Goal: Task Accomplishment & Management: Manage account settings

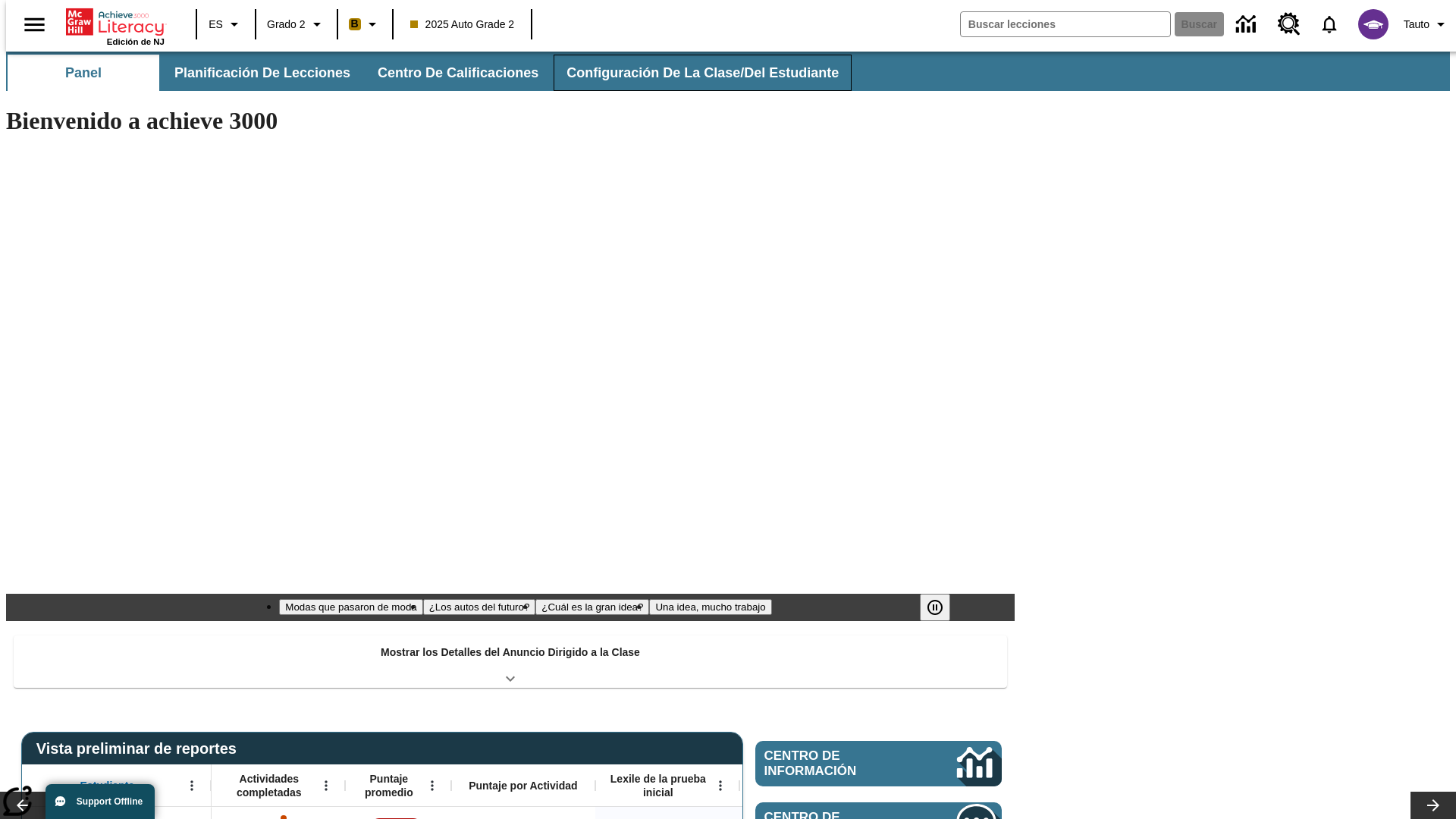
click at [687, 73] on span "Configuración de la clase/del estudiante" at bounding box center [703, 73] width 272 height 17
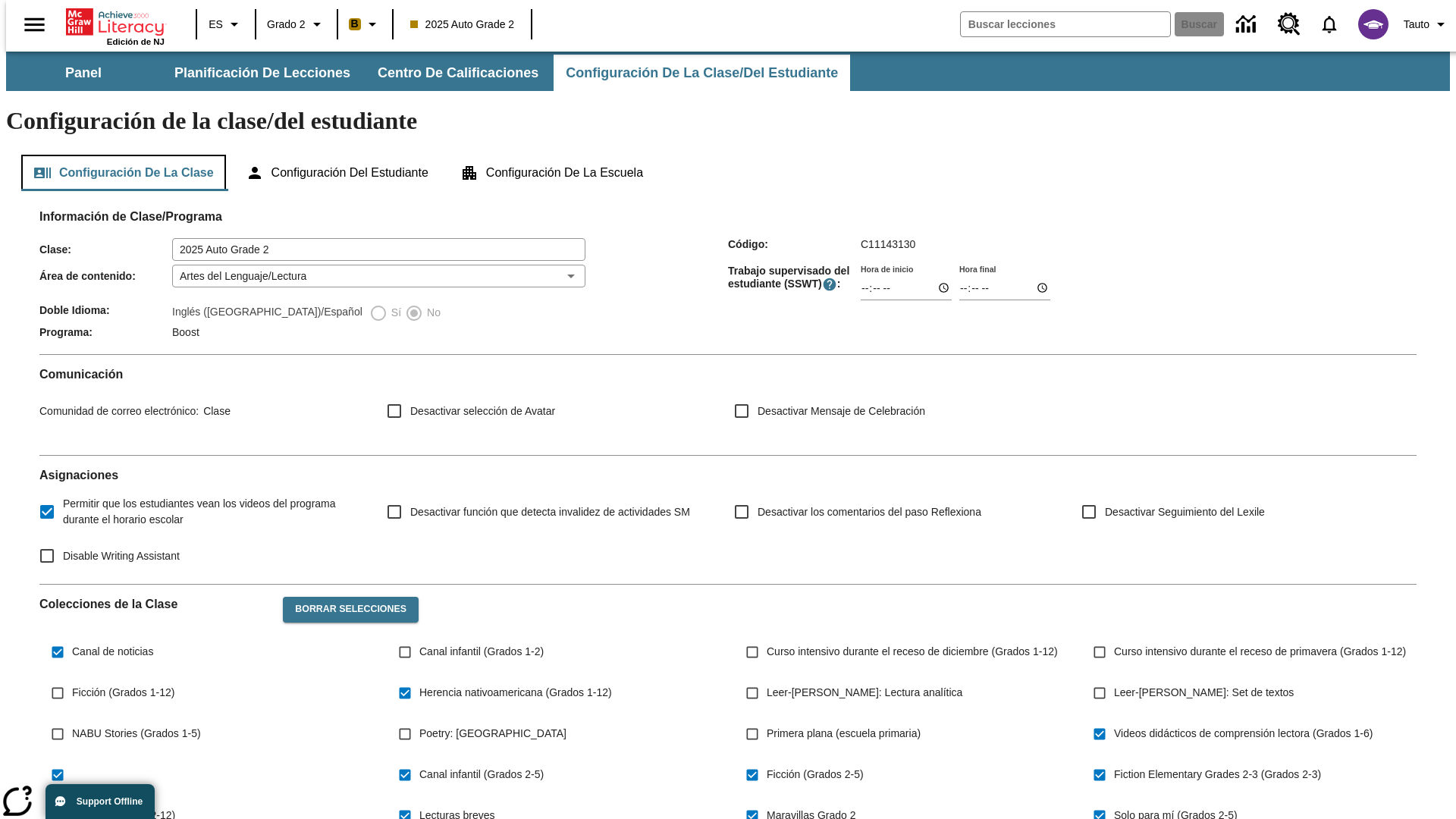
click at [118, 155] on button "Configuración de la clase" at bounding box center [123, 173] width 205 height 36
type input "17:35"
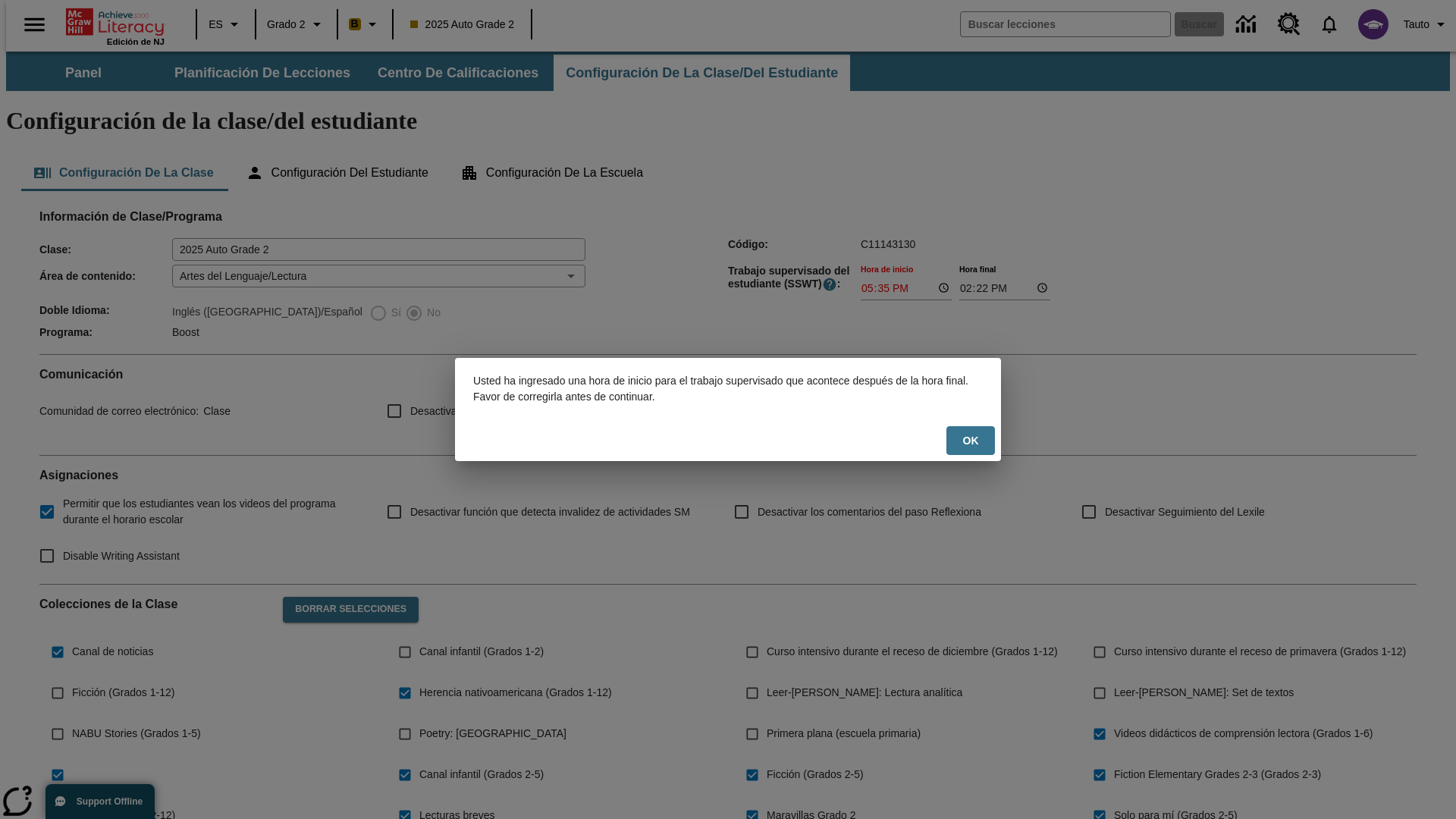
scroll to position [222, 0]
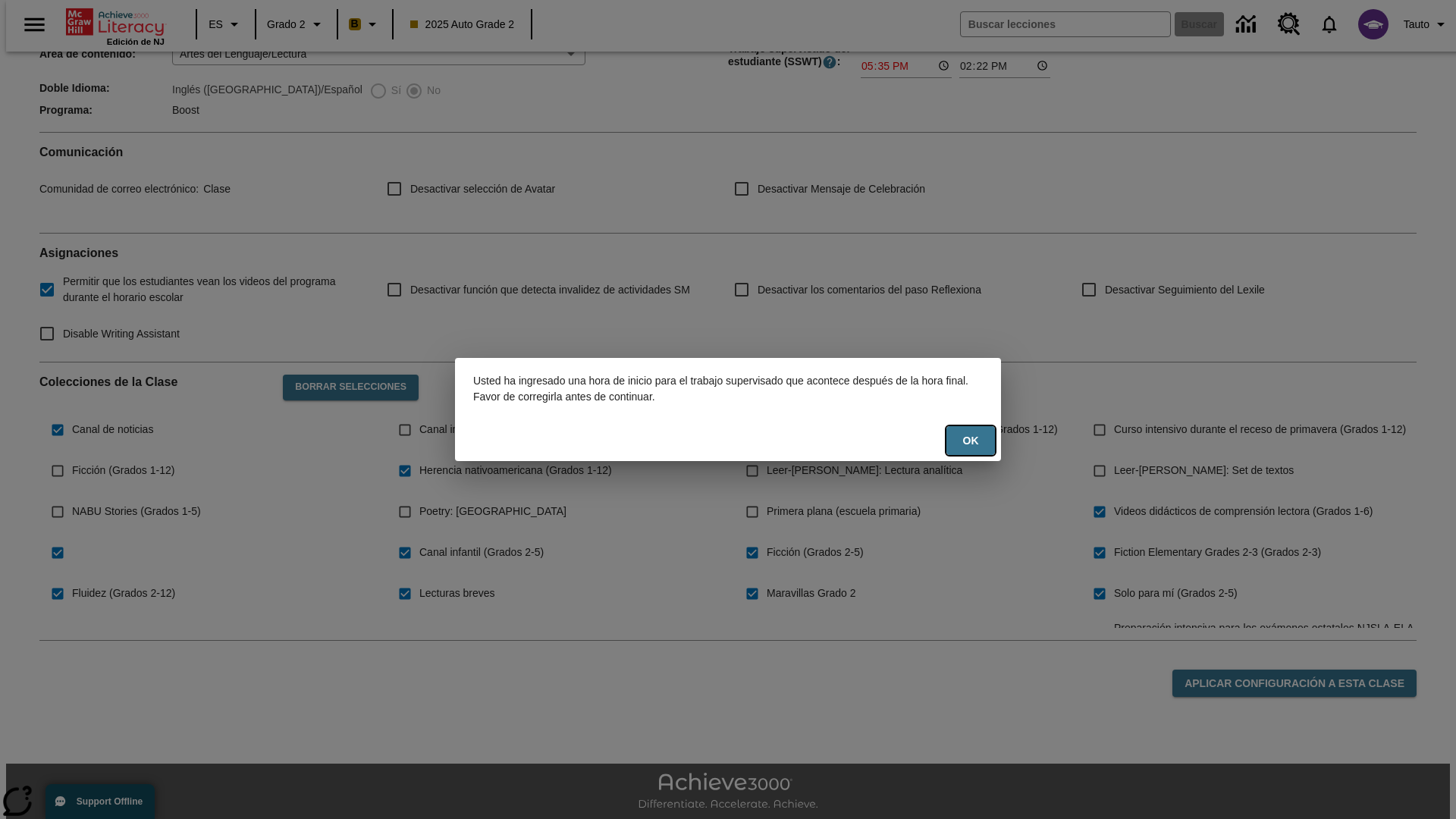
click at [970, 440] on button "OK" at bounding box center [970, 440] width 49 height 30
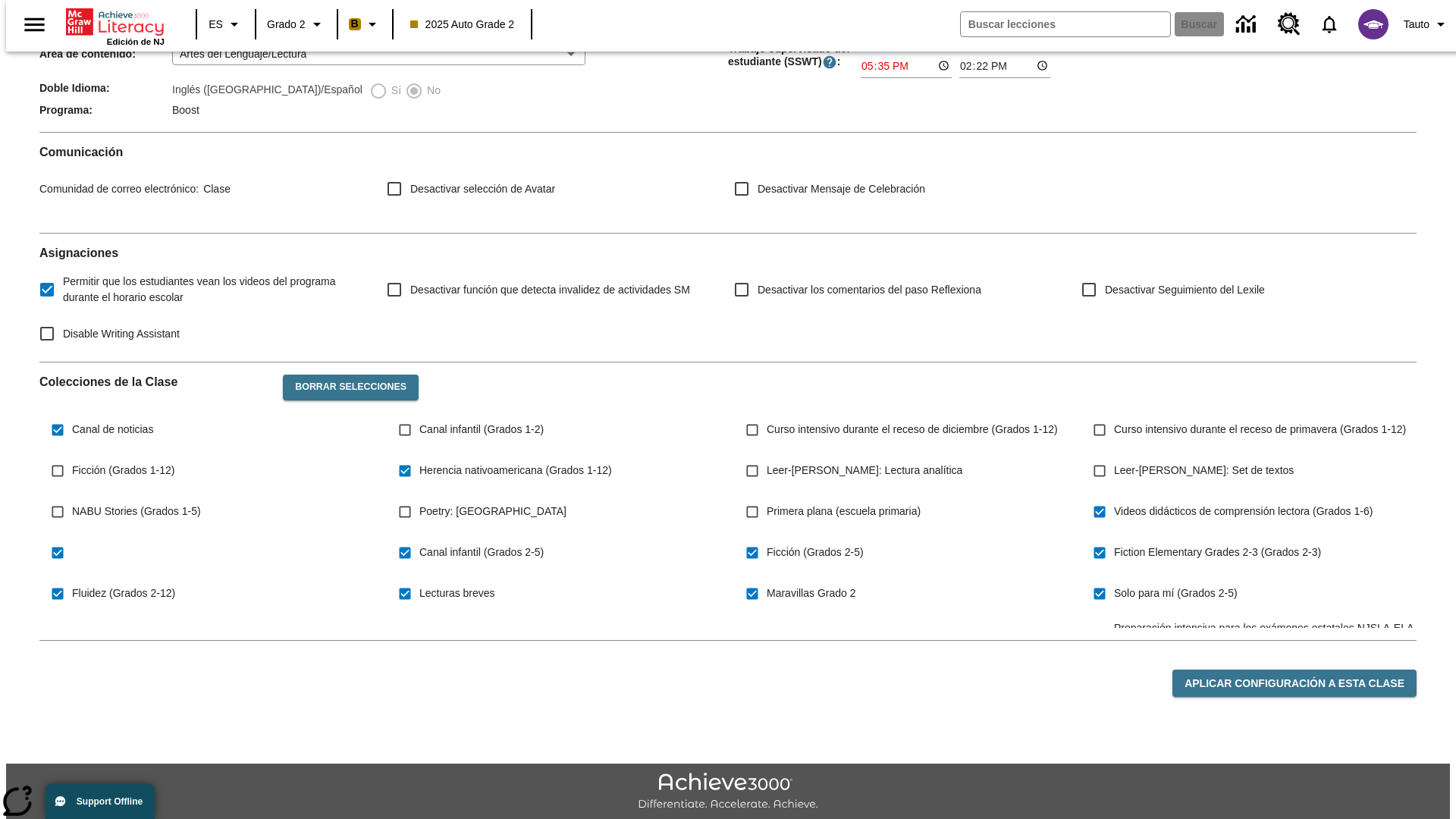
type input "17:35"
click at [1303, 669] on button "Aplicar configuración a esta clase" at bounding box center [1294, 683] width 244 height 28
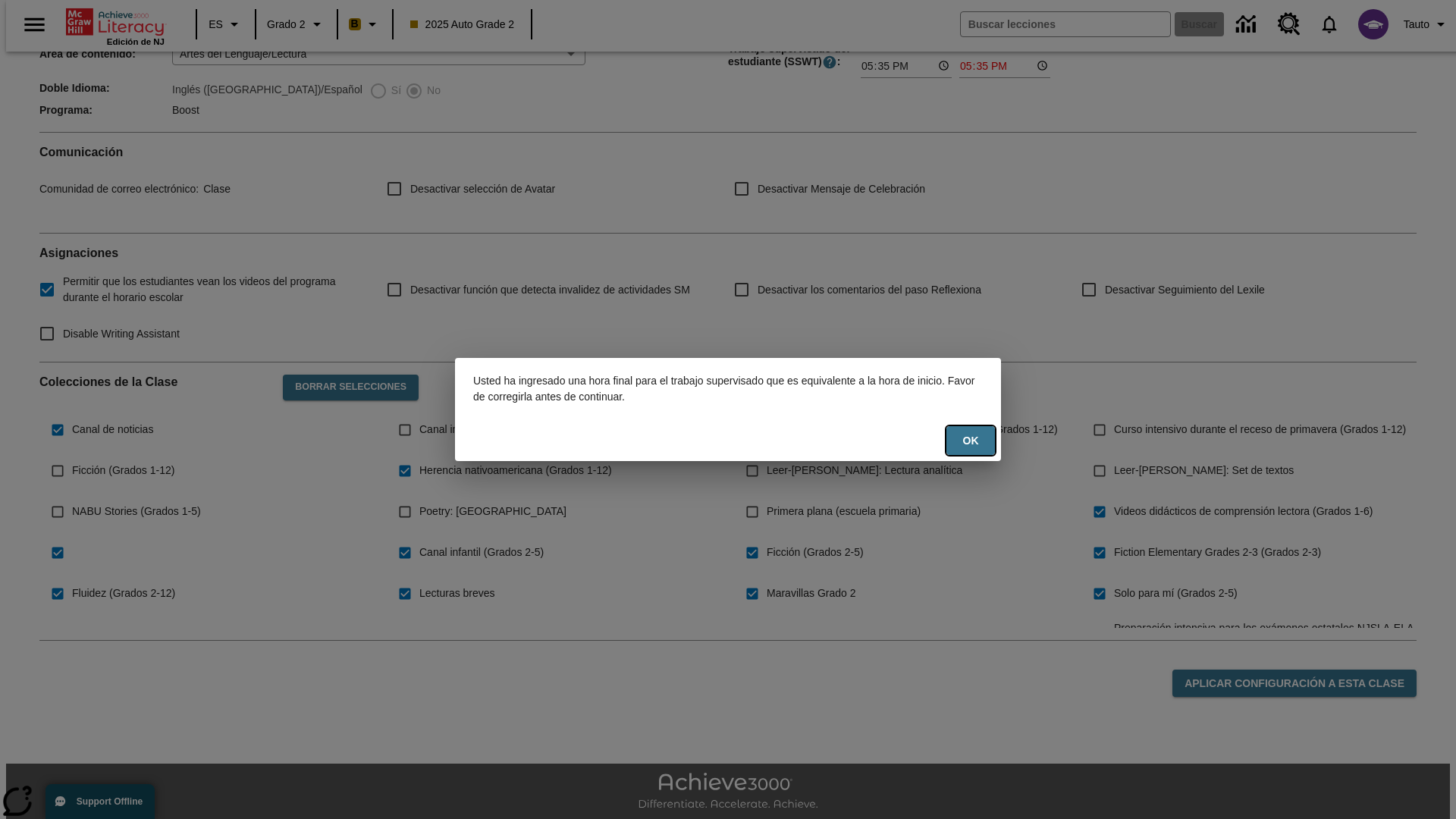
click at [970, 440] on button "OK" at bounding box center [970, 440] width 49 height 30
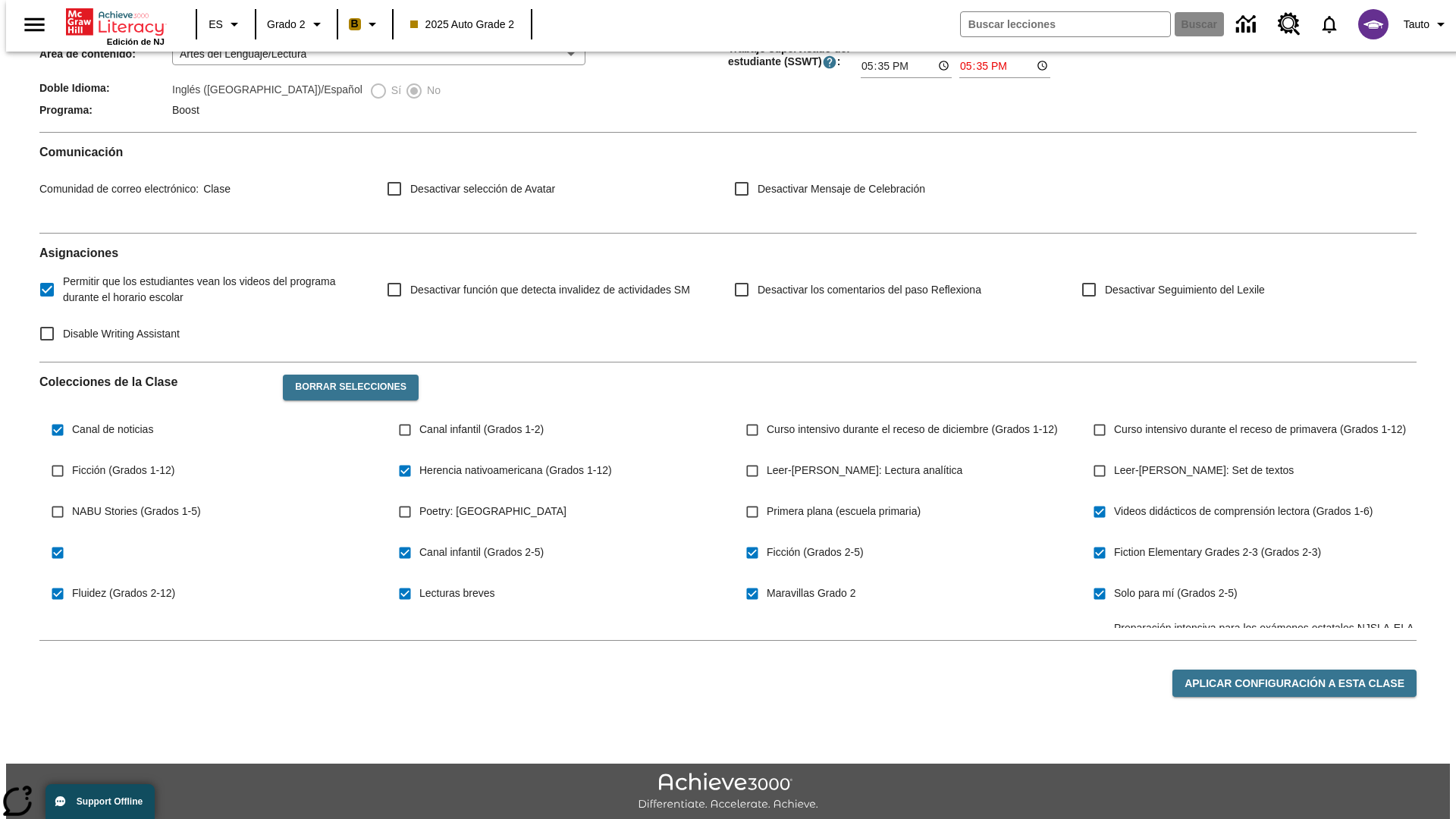
type input "23:35"
type input "23:36"
click at [1303, 669] on button "Aplicar configuración a esta clase" at bounding box center [1294, 683] width 244 height 28
